Goal: Check status: Verify the current state of an ongoing process or item

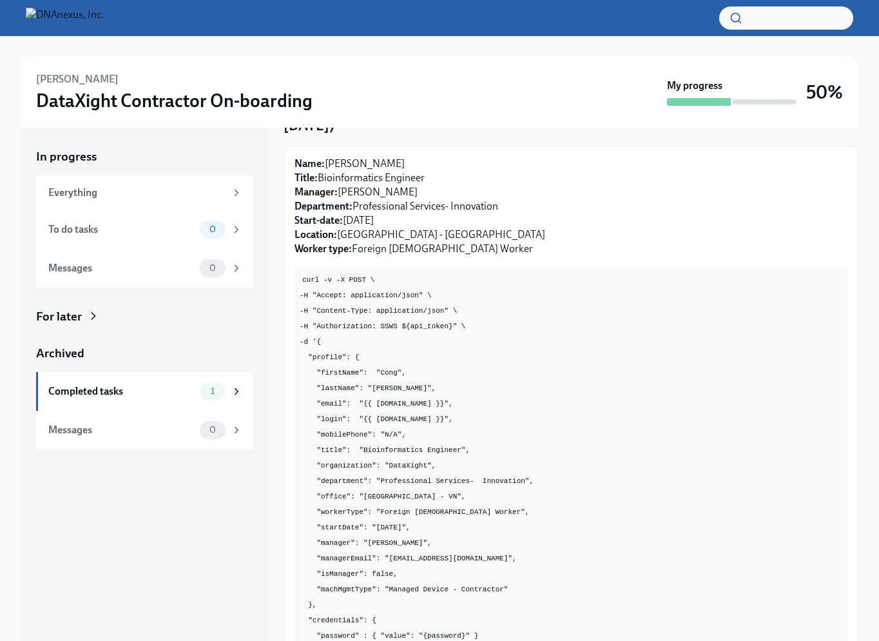
scroll to position [135, 0]
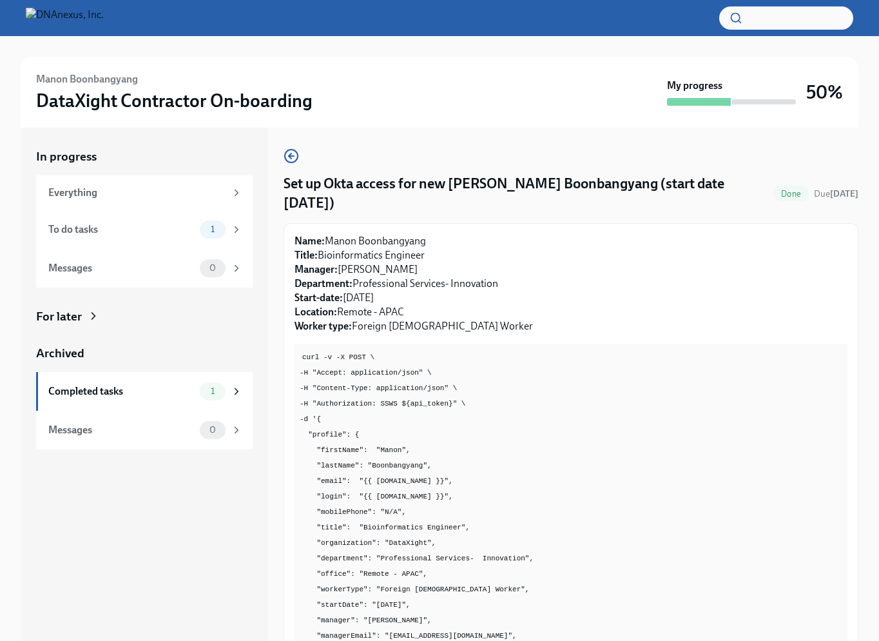
scroll to position [196, 0]
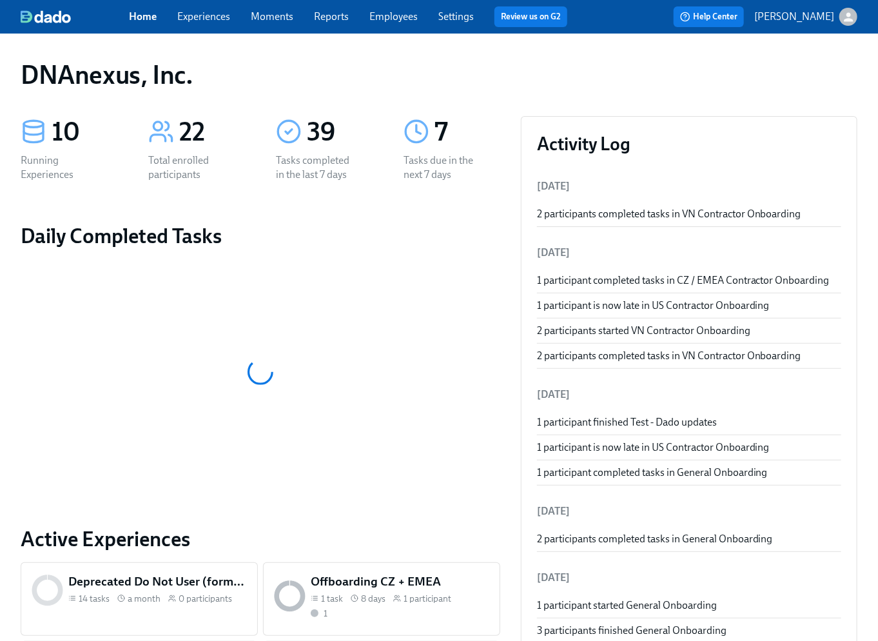
click at [217, 17] on link "Experiences" at bounding box center [203, 16] width 53 height 12
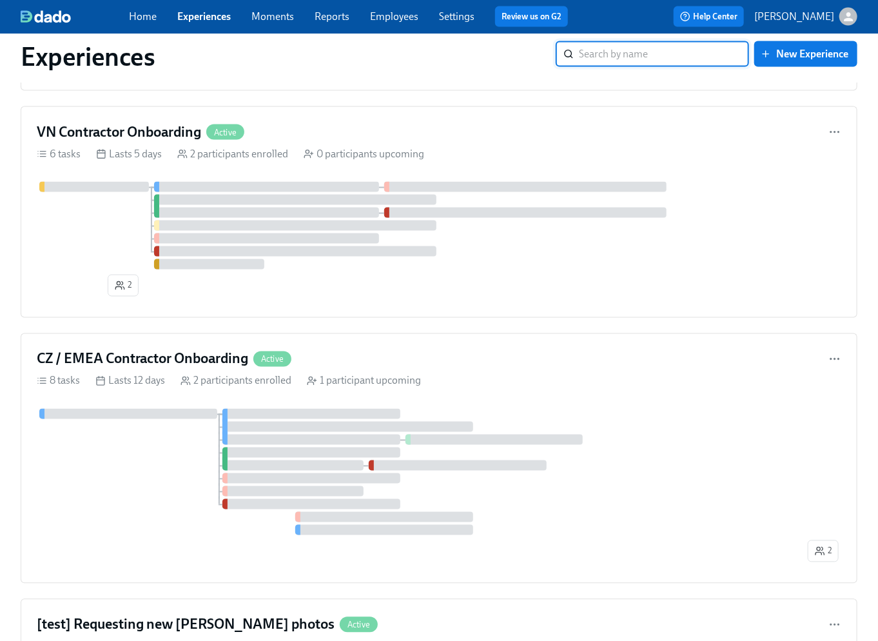
scroll to position [832, 0]
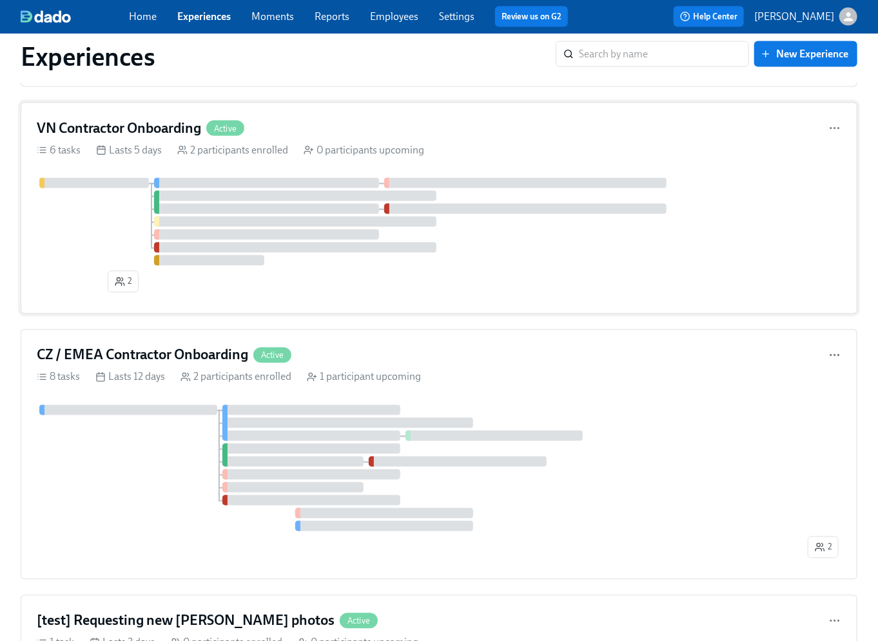
click at [529, 286] on div "2" at bounding box center [439, 238] width 804 height 120
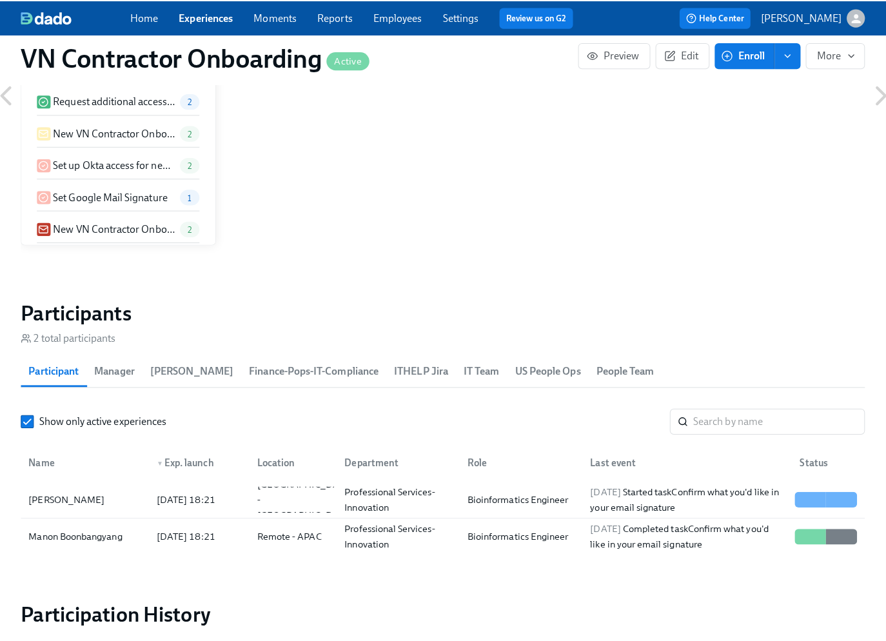
scroll to position [946, 0]
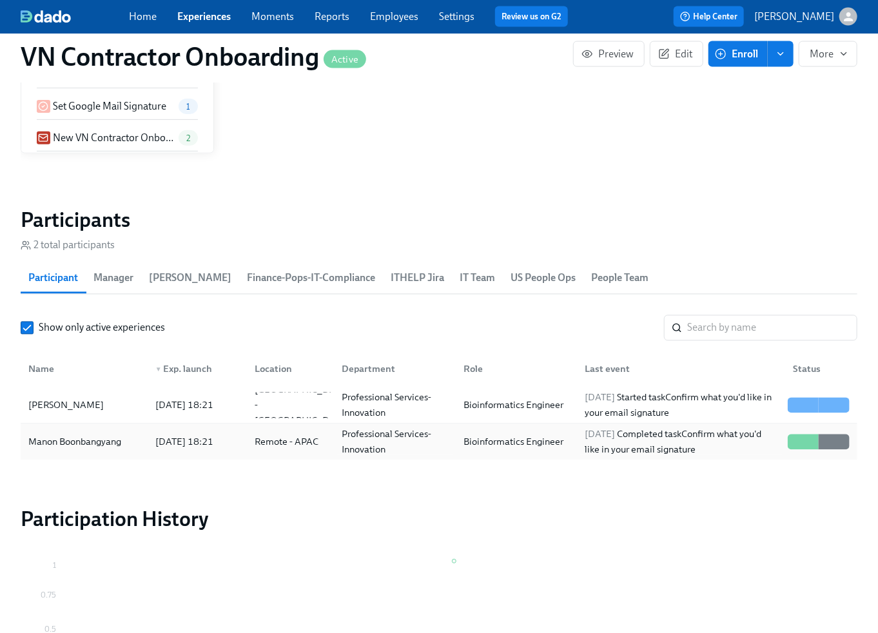
click at [108, 437] on div "Manon Boonbangyang" at bounding box center [74, 441] width 103 height 15
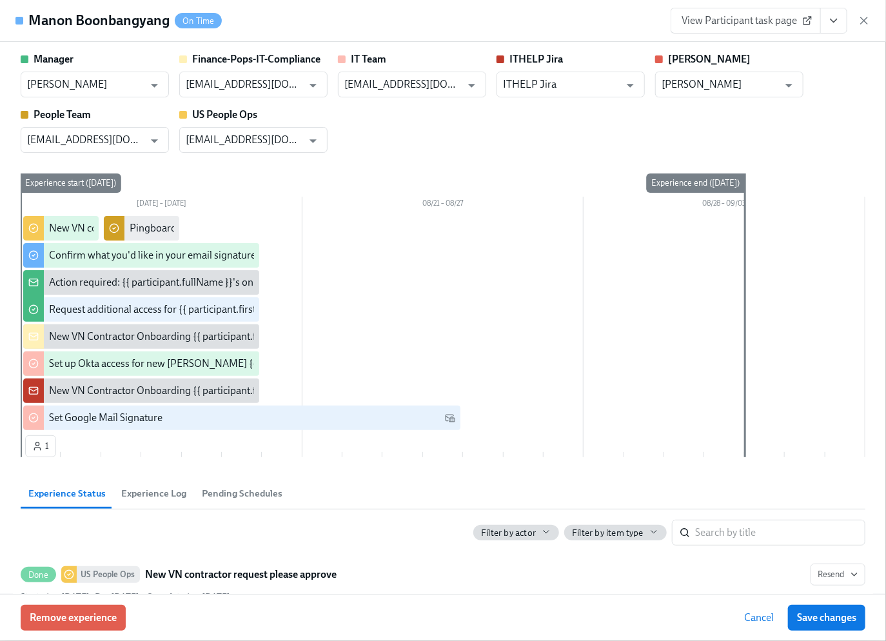
click at [749, 24] on span "View Participant task page" at bounding box center [745, 20] width 128 height 13
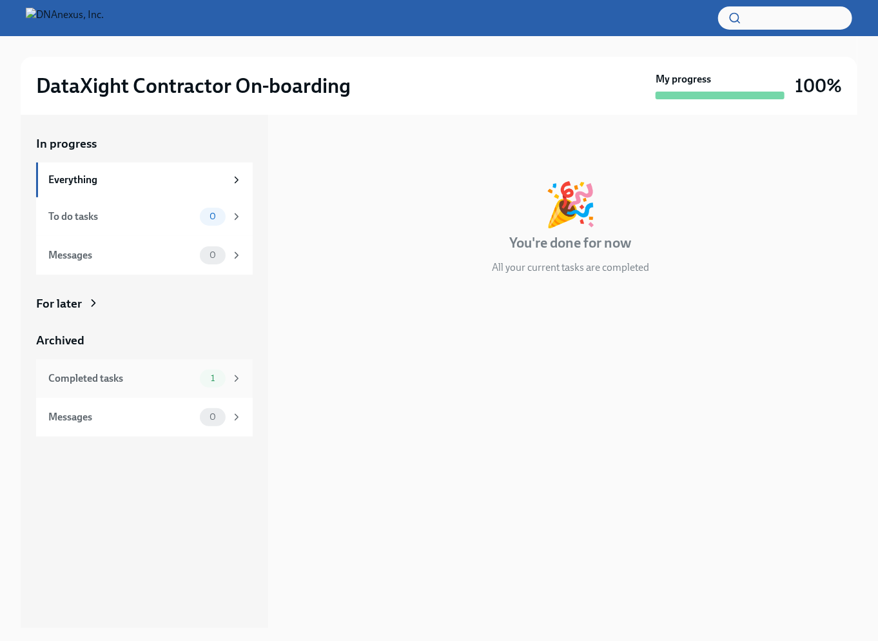
click at [175, 380] on div "Completed tasks" at bounding box center [121, 378] width 146 height 14
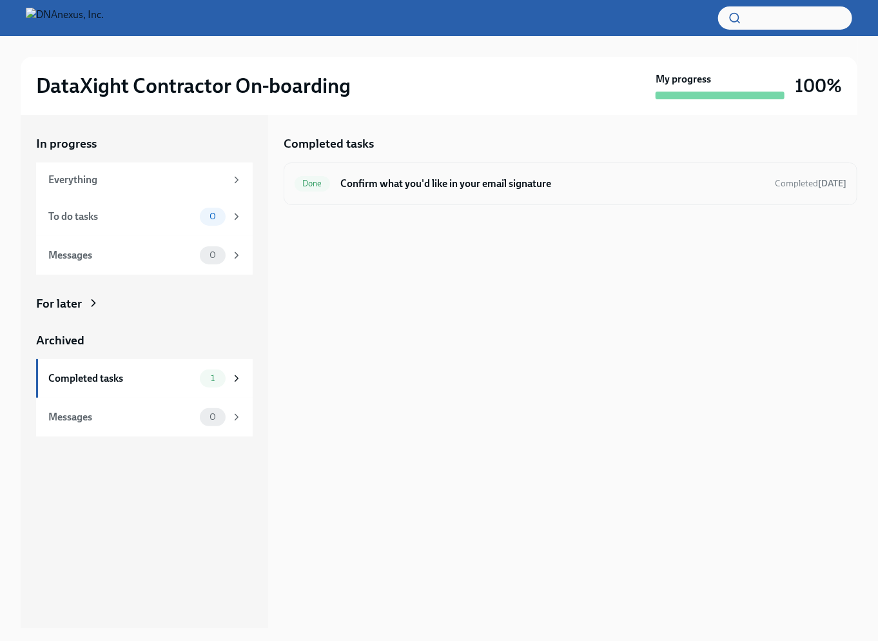
click at [441, 195] on div "Done Confirm what you'd like in your email signature Completed [DATE]" at bounding box center [571, 183] width 574 height 43
